Goal: Transaction & Acquisition: Purchase product/service

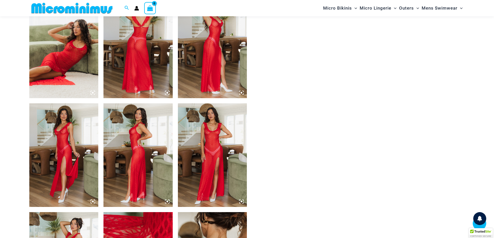
scroll to position [410, 0]
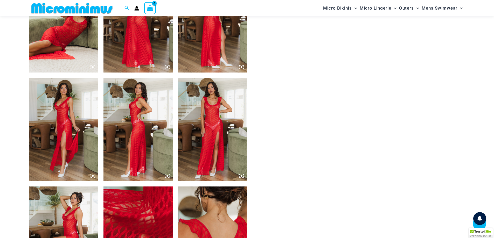
click at [60, 109] on img at bounding box center [63, 130] width 69 height 104
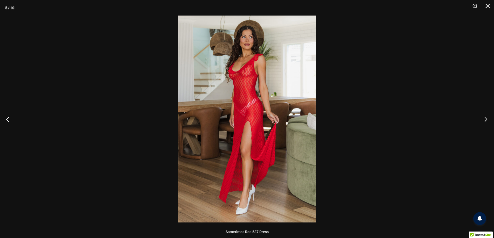
click at [487, 118] on button "Next" at bounding box center [483, 119] width 19 height 26
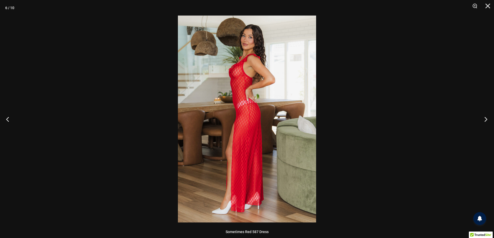
click at [487, 118] on button "Next" at bounding box center [483, 119] width 19 height 26
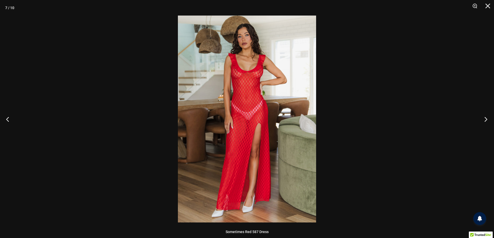
click at [487, 118] on button "Next" at bounding box center [483, 119] width 19 height 26
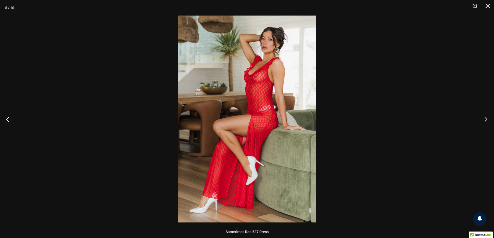
click at [487, 118] on button "Next" at bounding box center [483, 119] width 19 height 26
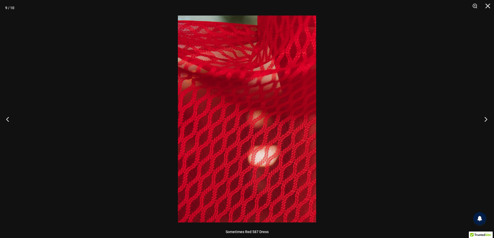
click at [487, 118] on button "Next" at bounding box center [483, 119] width 19 height 26
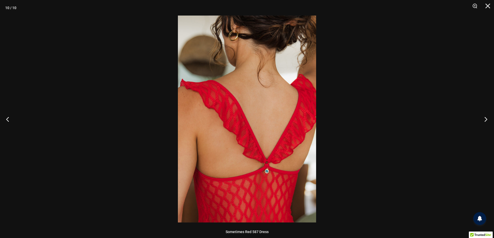
click at [487, 118] on button "Next" at bounding box center [483, 119] width 19 height 26
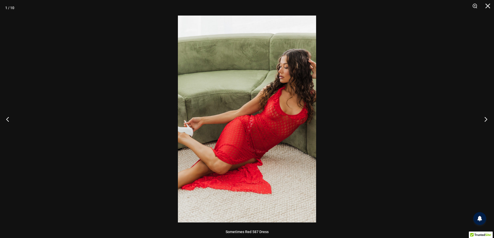
click at [487, 118] on button "Next" at bounding box center [483, 119] width 19 height 26
